Goal: Information Seeking & Learning: Learn about a topic

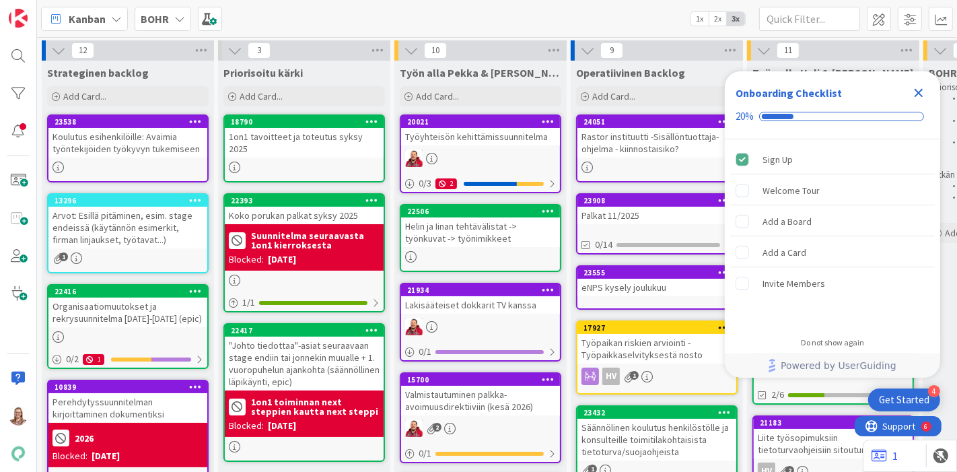
click at [909, 90] on div "Close Checklist" at bounding box center [919, 93] width 22 height 22
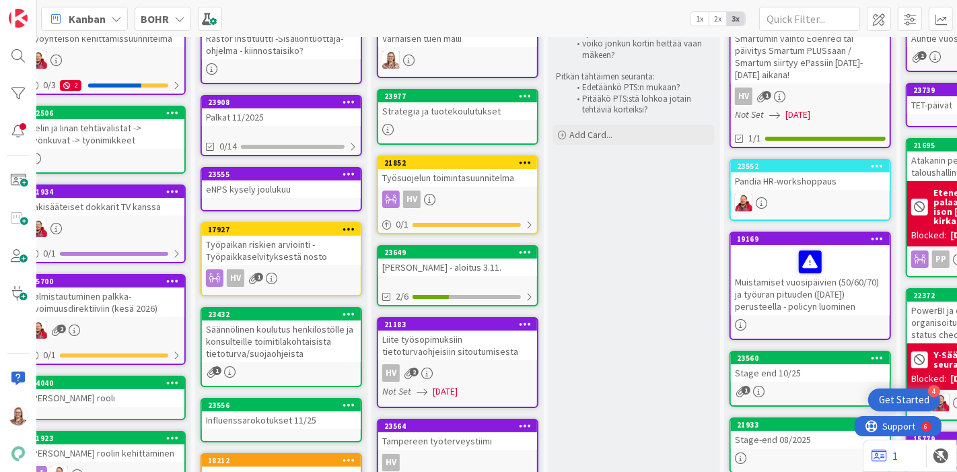
scroll to position [75, 375]
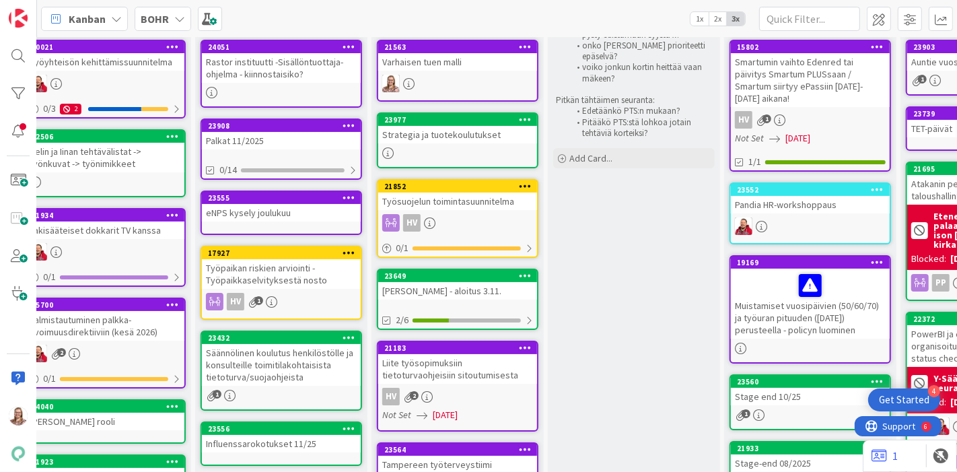
click at [464, 283] on div "Katja Puhakka - aloitus 3.11." at bounding box center [457, 290] width 159 height 17
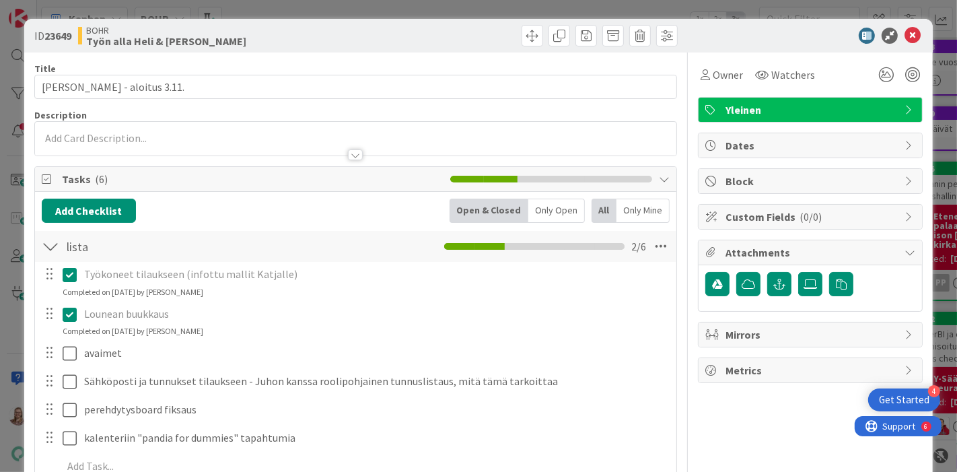
click at [348, 156] on div at bounding box center [355, 154] width 15 height 11
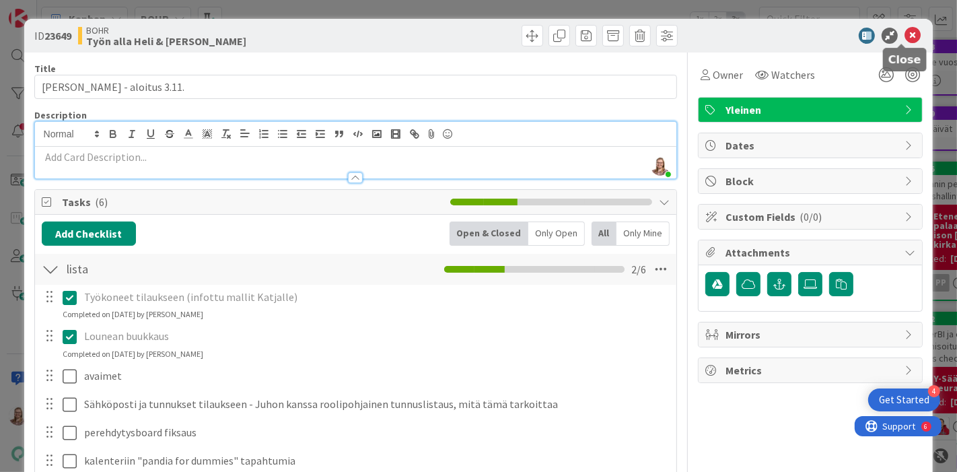
click at [904, 41] on icon at bounding box center [912, 36] width 16 height 16
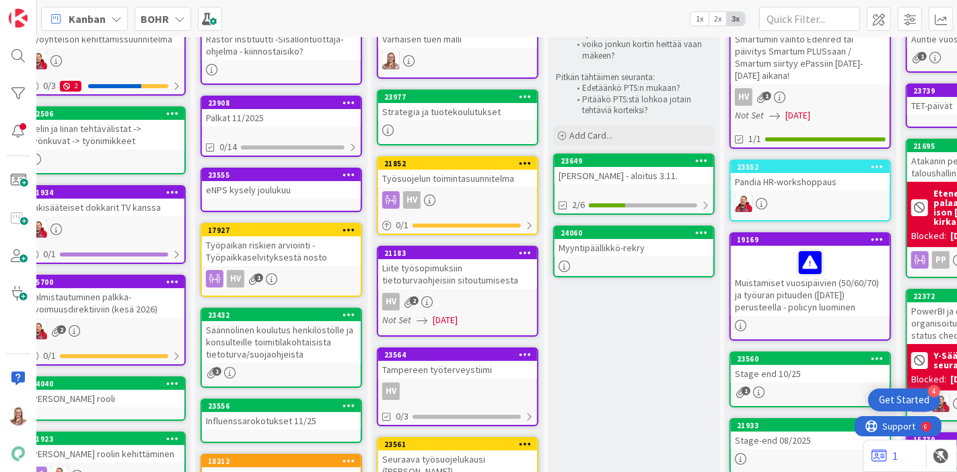
scroll to position [75, 375]
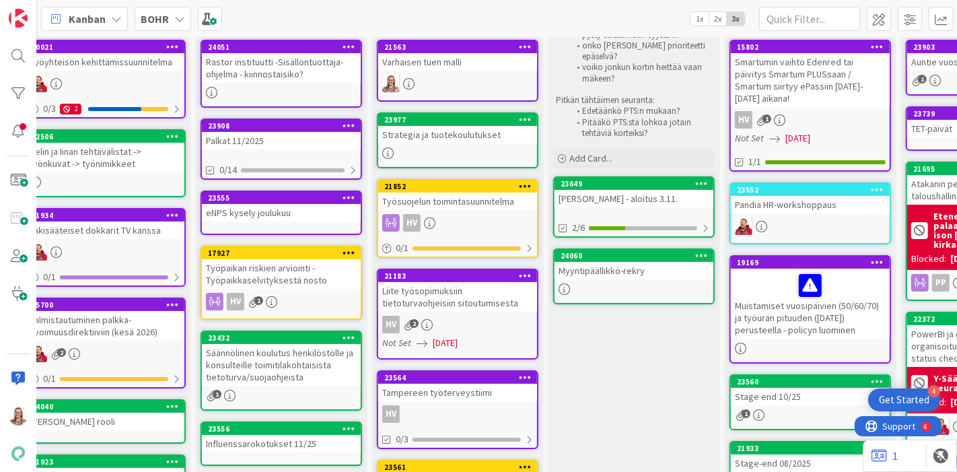
click at [452, 65] on div "Varhaisen tuen malli" at bounding box center [457, 61] width 159 height 17
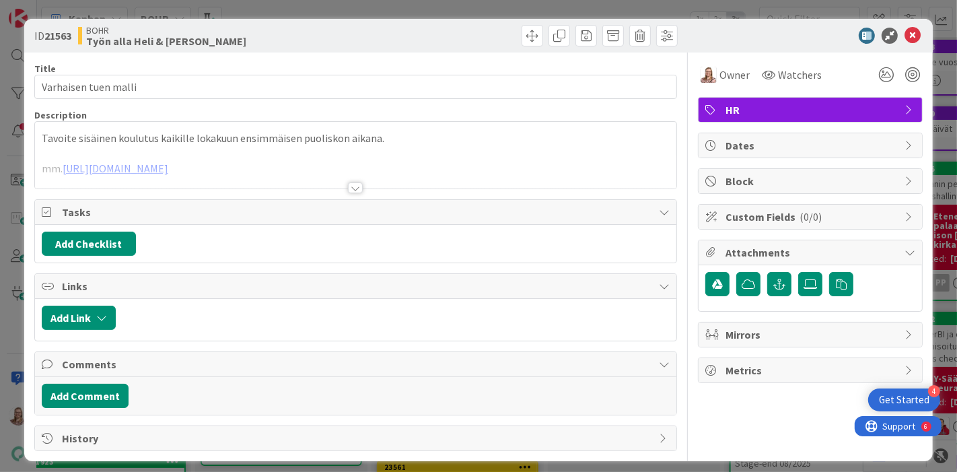
click at [348, 187] on div at bounding box center [355, 187] width 15 height 11
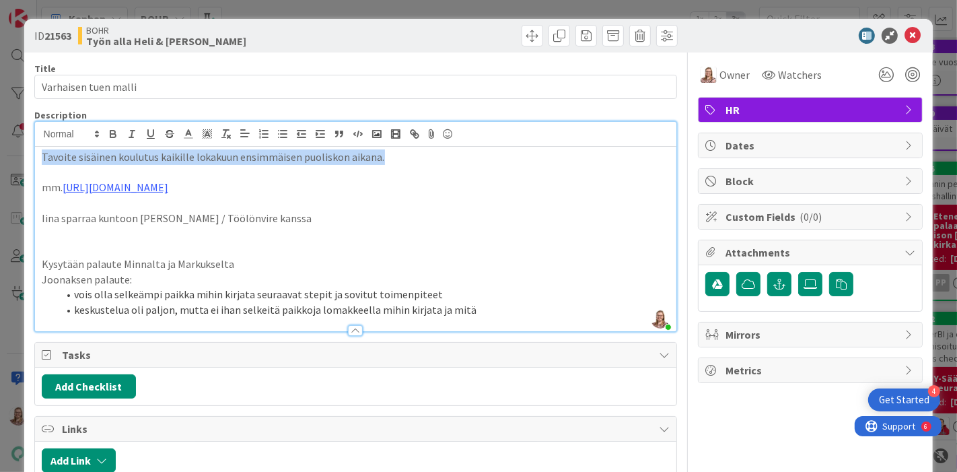
drag, startPoint x: 386, startPoint y: 155, endPoint x: -29, endPoint y: 145, distance: 415.3
click at [0, 145] on html "4 Get Started Kanban BOHR 1x 2x 3x 12 Strateginen backlog Add Card... 23538 Kou…" at bounding box center [478, 236] width 957 height 472
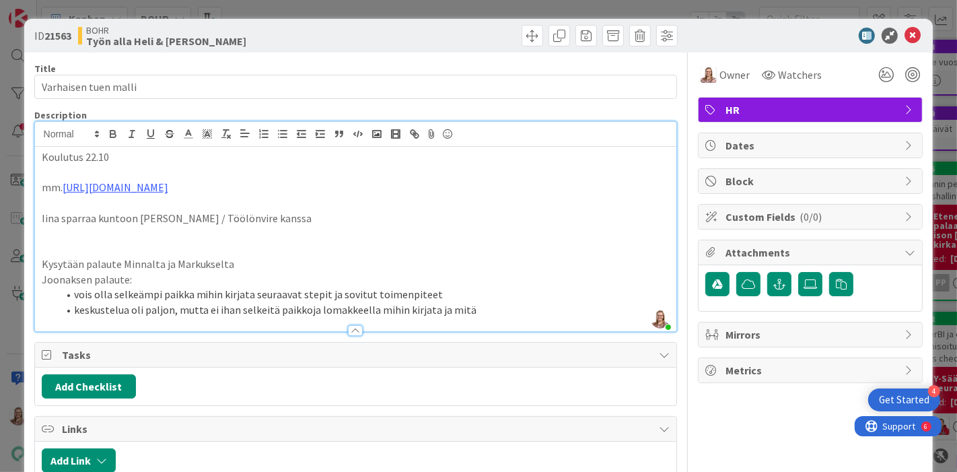
click at [157, 151] on p "Koulutus 22.10" at bounding box center [356, 156] width 629 height 15
drag, startPoint x: 155, startPoint y: 153, endPoint x: -36, endPoint y: 124, distance: 193.9
click at [0, 124] on html "4 Get Started Kanban BOHR 1x 2x 3x 12 Strateginen backlog Add Card... 23538 Kou…" at bounding box center [478, 236] width 957 height 472
click at [174, 157] on p "Koulutus 22.10. 10-11" at bounding box center [356, 156] width 629 height 15
click at [904, 31] on icon at bounding box center [912, 36] width 16 height 16
